Goal: Task Accomplishment & Management: Use online tool/utility

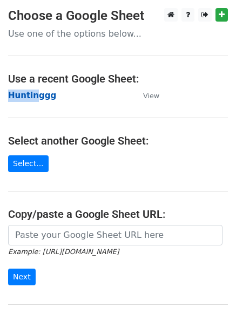
click at [33, 92] on main "Choose a Google Sheet Use one of the options below... Use a recent Google Sheet…" at bounding box center [118, 175] width 236 height 335
click at [33, 92] on strong "Huntinggg" at bounding box center [32, 96] width 48 height 10
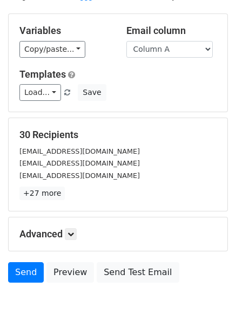
scroll to position [104, 0]
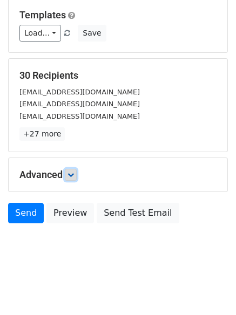
click at [75, 180] on link at bounding box center [71, 175] width 12 height 12
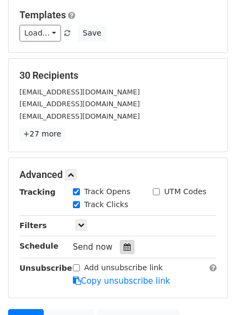
click at [124, 241] on div at bounding box center [127, 247] width 15 height 14
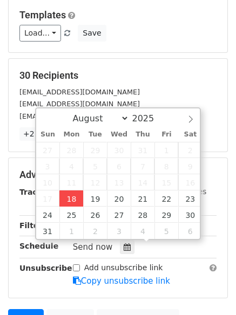
type input "2025-08-18 12:00"
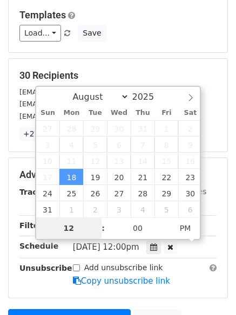
type input "4"
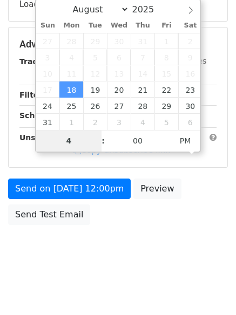
scroll to position [193, 0]
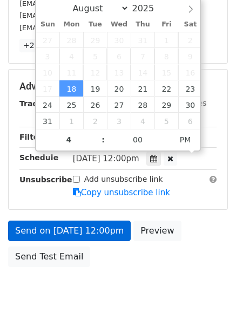
click at [65, 185] on div "Add unsubscribe link Copy unsubscribe link" at bounding box center [145, 186] width 160 height 25
type input "2025-08-18 16:00"
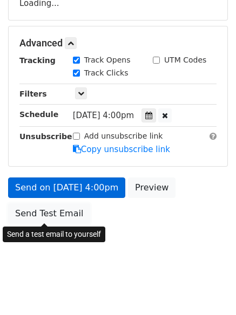
click at [70, 222] on link "Send Test Email" at bounding box center [49, 213] width 82 height 21
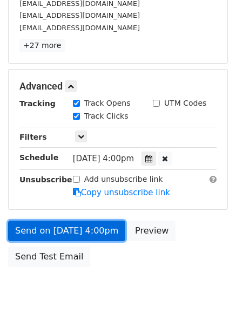
click at [65, 221] on link "Send on Aug 18 at 4:00pm" at bounding box center [66, 231] width 117 height 21
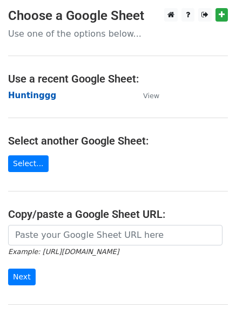
click at [35, 97] on strong "Huntinggg" at bounding box center [32, 96] width 48 height 10
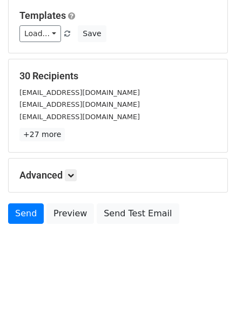
scroll to position [104, 0]
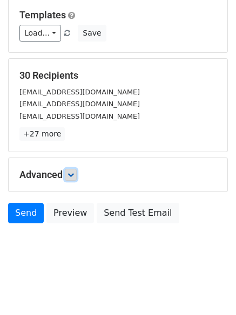
click at [69, 179] on link at bounding box center [71, 175] width 12 height 12
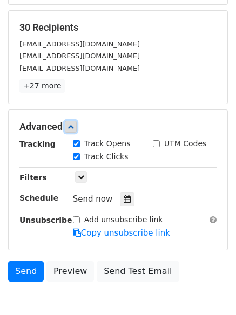
scroll to position [210, 0]
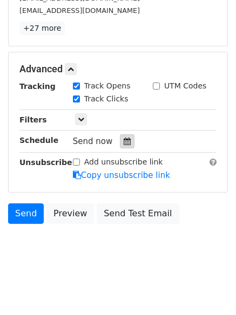
click at [161, 130] on div "Tracking Track Opens UTM Codes Track Clicks Filters Only include spreadsheet ro…" at bounding box center [117, 130] width 197 height 101
click at [124, 144] on icon at bounding box center [127, 142] width 7 height 8
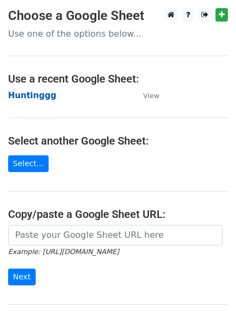
click at [31, 92] on strong "Huntinggg" at bounding box center [32, 96] width 48 height 10
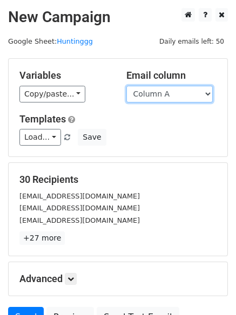
click at [186, 97] on select "Column A Column B Column C" at bounding box center [169, 94] width 86 height 17
select select "Column B"
click at [126, 86] on select "Column A Column B Column C" at bounding box center [169, 94] width 86 height 17
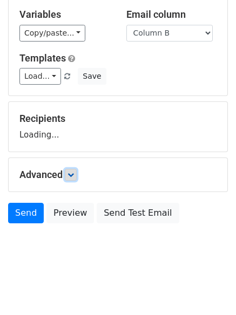
click at [74, 178] on icon at bounding box center [70, 175] width 6 height 6
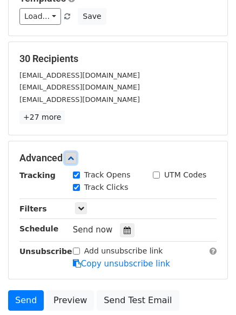
scroll to position [208, 0]
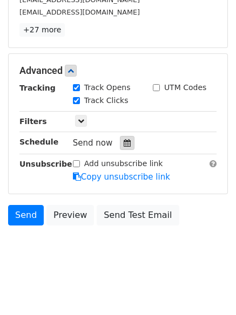
click at [126, 146] on div at bounding box center [127, 143] width 15 height 14
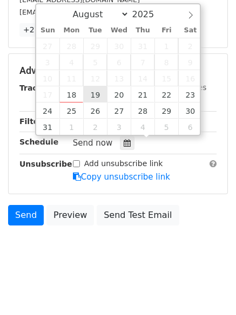
type input "2025-08-19 12:00"
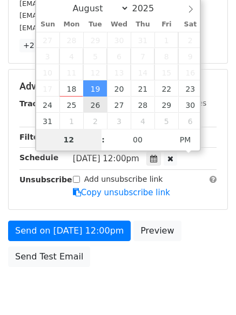
type input "5"
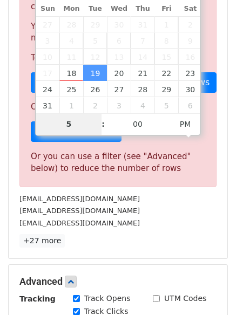
scroll to position [447, 0]
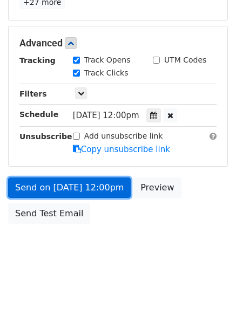
type input "2025-08-19 17:00"
click at [65, 193] on link "Send on Aug 19 at 12:00pm" at bounding box center [69, 188] width 122 height 21
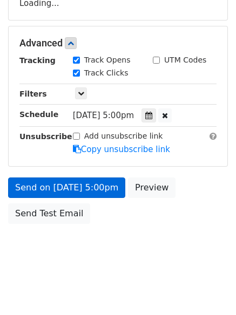
scroll to position [236, 0]
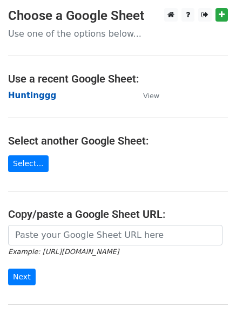
click at [32, 93] on strong "Huntinggg" at bounding box center [32, 96] width 48 height 10
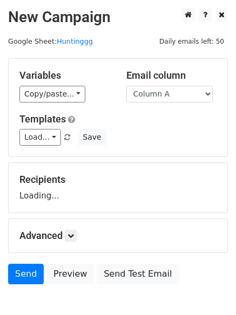
click at [183, 104] on div "Variables Copy/paste... {{Column A}} {{Column B}} {{Column C}} Email column Col…" at bounding box center [118, 108] width 219 height 98
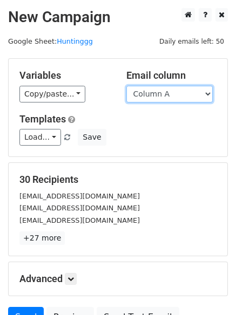
click at [182, 99] on select "Column A Column B Column C" at bounding box center [169, 94] width 86 height 17
select select "Column C"
click at [126, 86] on select "Column A Column B Column C" at bounding box center [169, 94] width 86 height 17
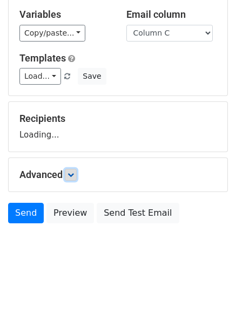
click at [71, 174] on icon at bounding box center [70, 175] width 6 height 6
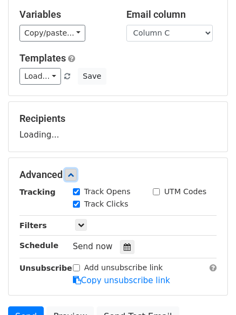
scroll to position [151, 0]
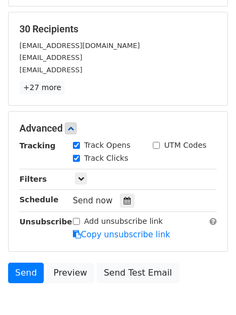
click at [115, 145] on label "Track Opens" at bounding box center [107, 145] width 46 height 11
click at [80, 145] on input "Track Opens" at bounding box center [76, 145] width 7 height 7
click at [73, 140] on div "Track Opens" at bounding box center [102, 145] width 58 height 11
click at [93, 148] on label "Track Opens" at bounding box center [107, 145] width 46 height 11
click at [80, 148] on input "Track Opens" at bounding box center [76, 145] width 7 height 7
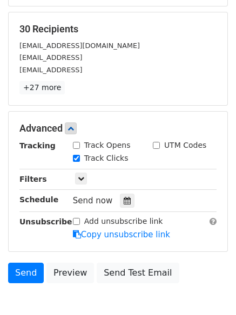
checkbox input "true"
click at [124, 203] on icon at bounding box center [127, 201] width 7 height 8
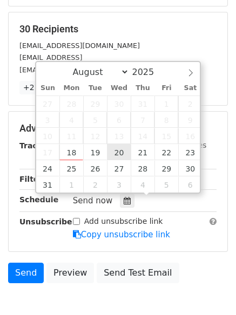
type input "2025-08-20 12:00"
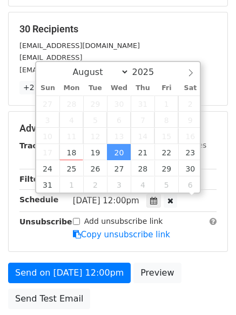
scroll to position [1, 0]
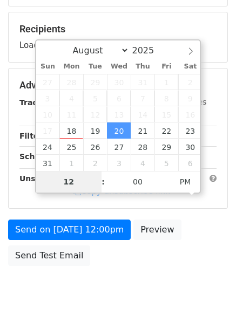
type input "6"
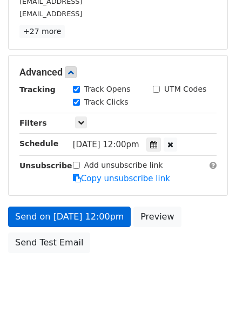
scroll to position [447, 0]
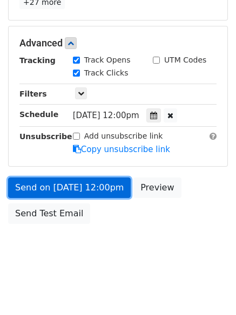
type input "2025-08-20 18:00"
click at [65, 185] on link "Send on Aug 20 at 12:00pm" at bounding box center [69, 188] width 122 height 21
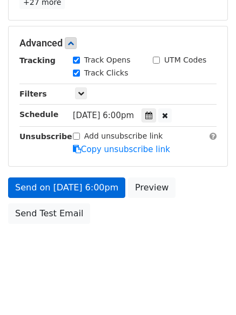
scroll to position [193, 0]
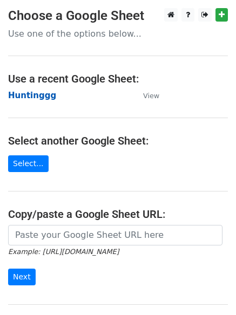
click at [23, 93] on strong "Huntinggg" at bounding box center [32, 96] width 48 height 10
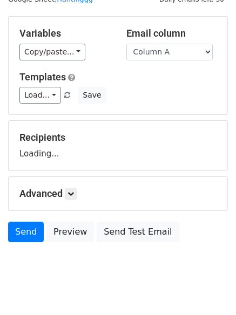
scroll to position [61, 0]
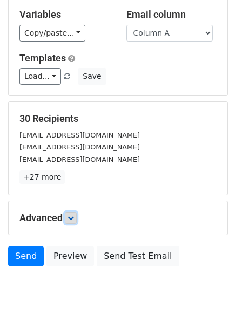
click at [73, 220] on icon at bounding box center [70, 218] width 6 height 6
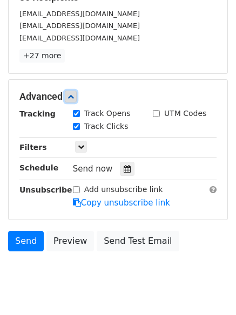
scroll to position [197, 0]
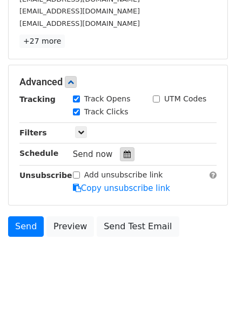
click at [120, 154] on div at bounding box center [127, 154] width 15 height 14
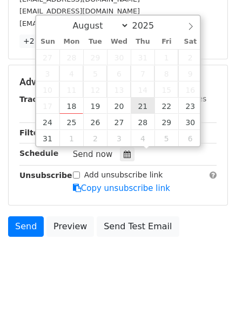
type input "2025-08-21 12:00"
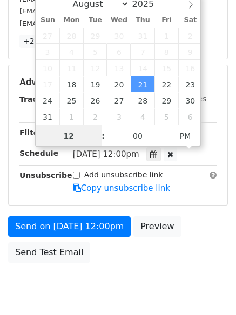
scroll to position [1, 0]
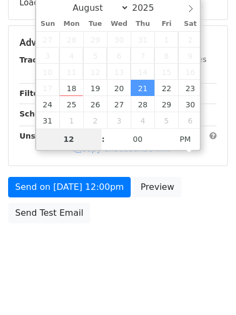
type input "7"
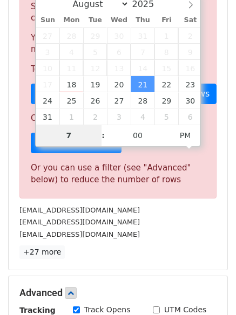
scroll to position [447, 0]
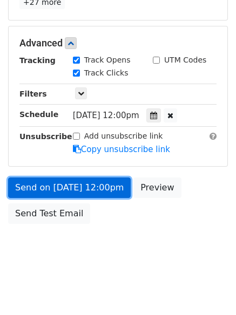
type input "2025-08-21 19:00"
click at [72, 184] on link "Send on Aug 21 at 12:00pm" at bounding box center [69, 188] width 122 height 21
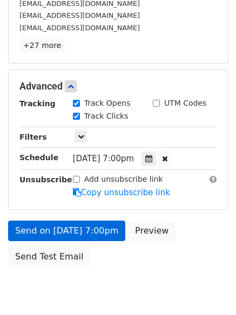
scroll to position [236, 0]
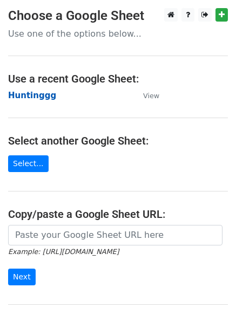
click at [29, 94] on strong "Huntinggg" at bounding box center [32, 96] width 48 height 10
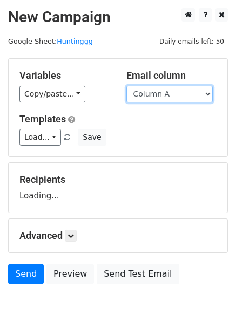
click at [161, 96] on select "Column A Column B Column C" at bounding box center [169, 94] width 86 height 17
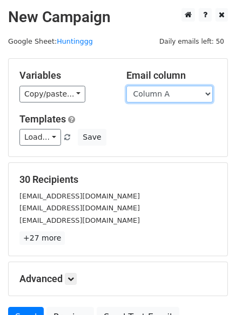
click at [176, 97] on select "Column A Column B Column C" at bounding box center [169, 94] width 86 height 17
click at [176, 99] on select "Column A Column B Column C" at bounding box center [169, 94] width 86 height 17
select select "Column B"
click at [126, 86] on select "Column A Column B Column C" at bounding box center [169, 94] width 86 height 17
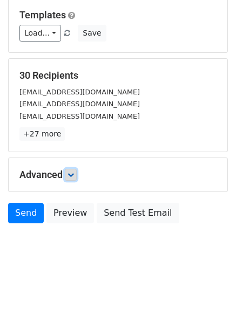
click at [69, 175] on link at bounding box center [71, 175] width 12 height 12
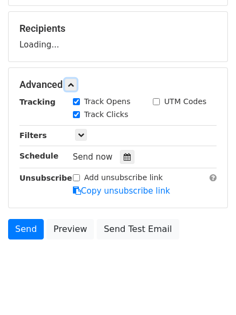
scroll to position [163, 0]
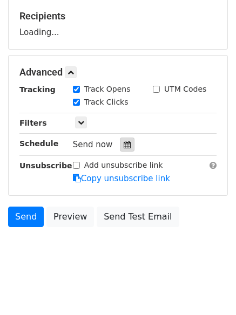
click at [124, 147] on div "Tracking Track Opens UTM Codes Track Clicks Filters Only include spreadsheet ro…" at bounding box center [117, 134] width 197 height 101
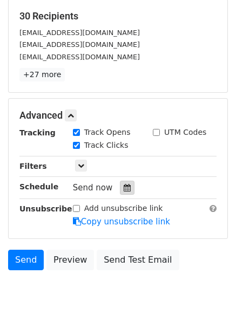
click at [126, 192] on div at bounding box center [127, 188] width 15 height 14
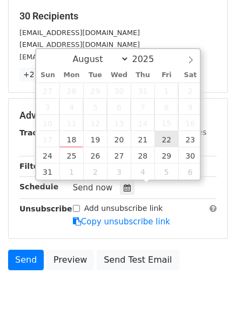
type input "2025-08-22 12:00"
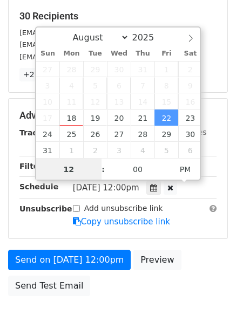
scroll to position [1, 0]
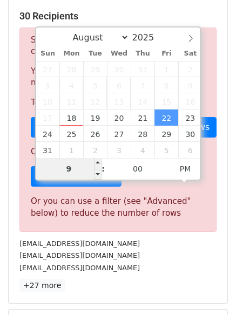
drag, startPoint x: 76, startPoint y: 174, endPoint x: 47, endPoint y: 171, distance: 28.8
click at [47, 171] on input "9" at bounding box center [69, 169] width 66 height 22
type input "8"
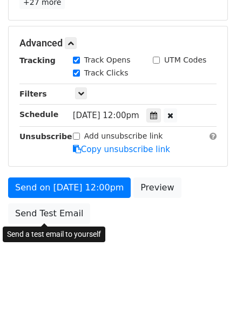
type input "2025-08-22 20:00"
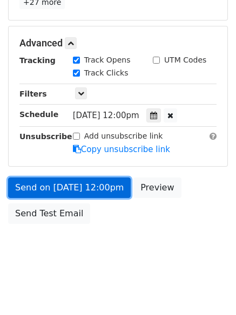
click at [73, 186] on link "Send on Aug 22 at 12:00pm" at bounding box center [69, 188] width 122 height 21
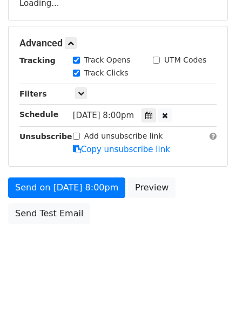
scroll to position [236, 0]
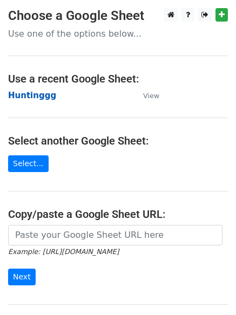
click at [36, 100] on strong "Huntinggg" at bounding box center [32, 96] width 48 height 10
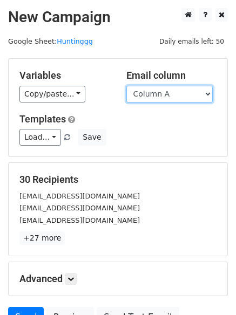
click at [159, 101] on select "Column A Column B Column C" at bounding box center [169, 94] width 86 height 17
select select "Column C"
click at [126, 86] on select "Column A Column B Column C" at bounding box center [169, 94] width 86 height 17
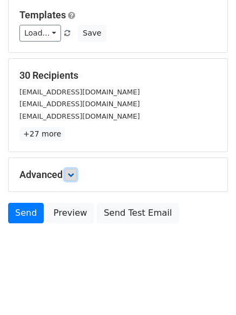
click at [76, 171] on link at bounding box center [71, 175] width 12 height 12
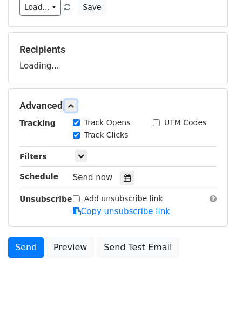
scroll to position [153, 0]
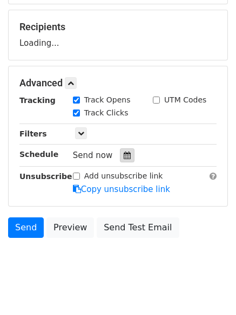
click at [124, 155] on icon at bounding box center [127, 156] width 7 height 8
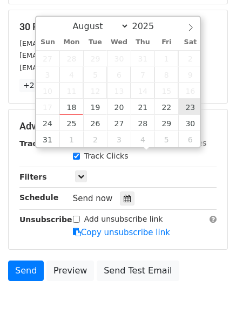
type input "2025-08-23 12:00"
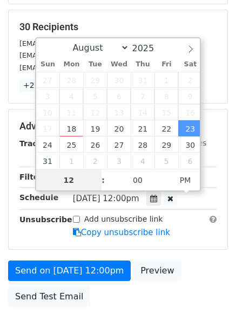
scroll to position [1, 0]
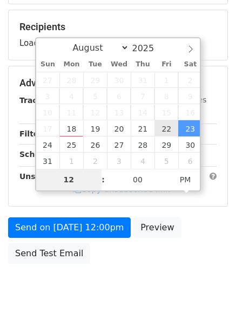
type input "9"
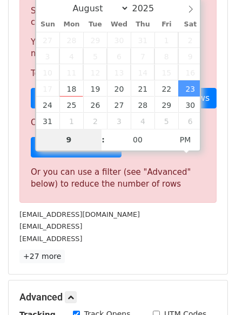
scroll to position [447, 0]
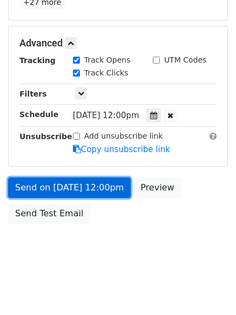
type input "2025-08-23 21:00"
click at [77, 187] on link "Send on Aug 23 at 12:00pm" at bounding box center [69, 188] width 122 height 21
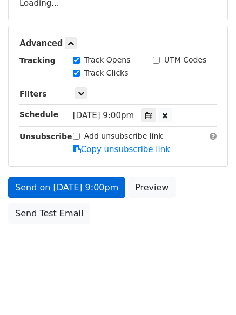
scroll to position [236, 0]
